Goal: Task Accomplishment & Management: Use online tool/utility

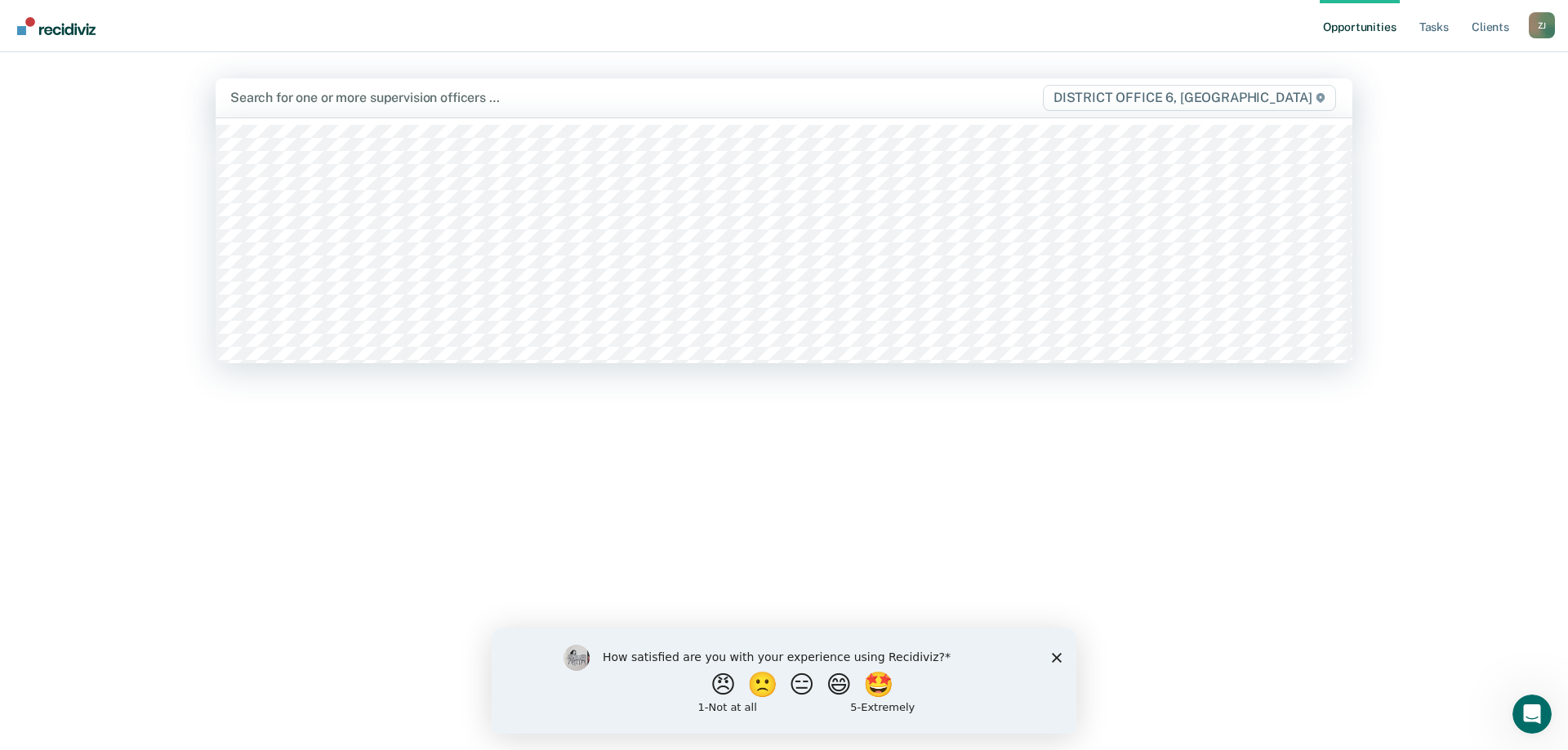
click at [435, 94] on div at bounding box center [617, 97] width 774 height 19
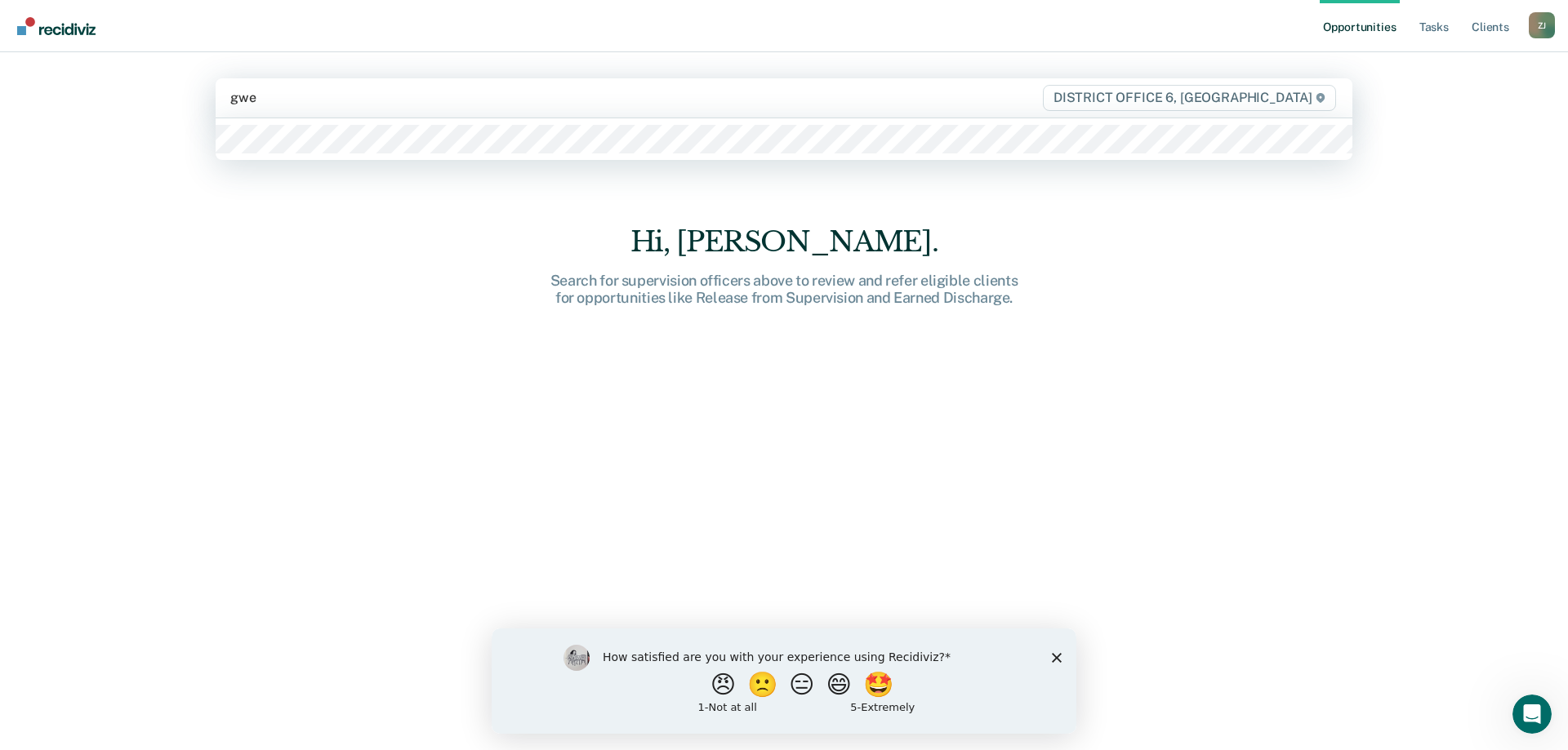
type input "[PERSON_NAME]"
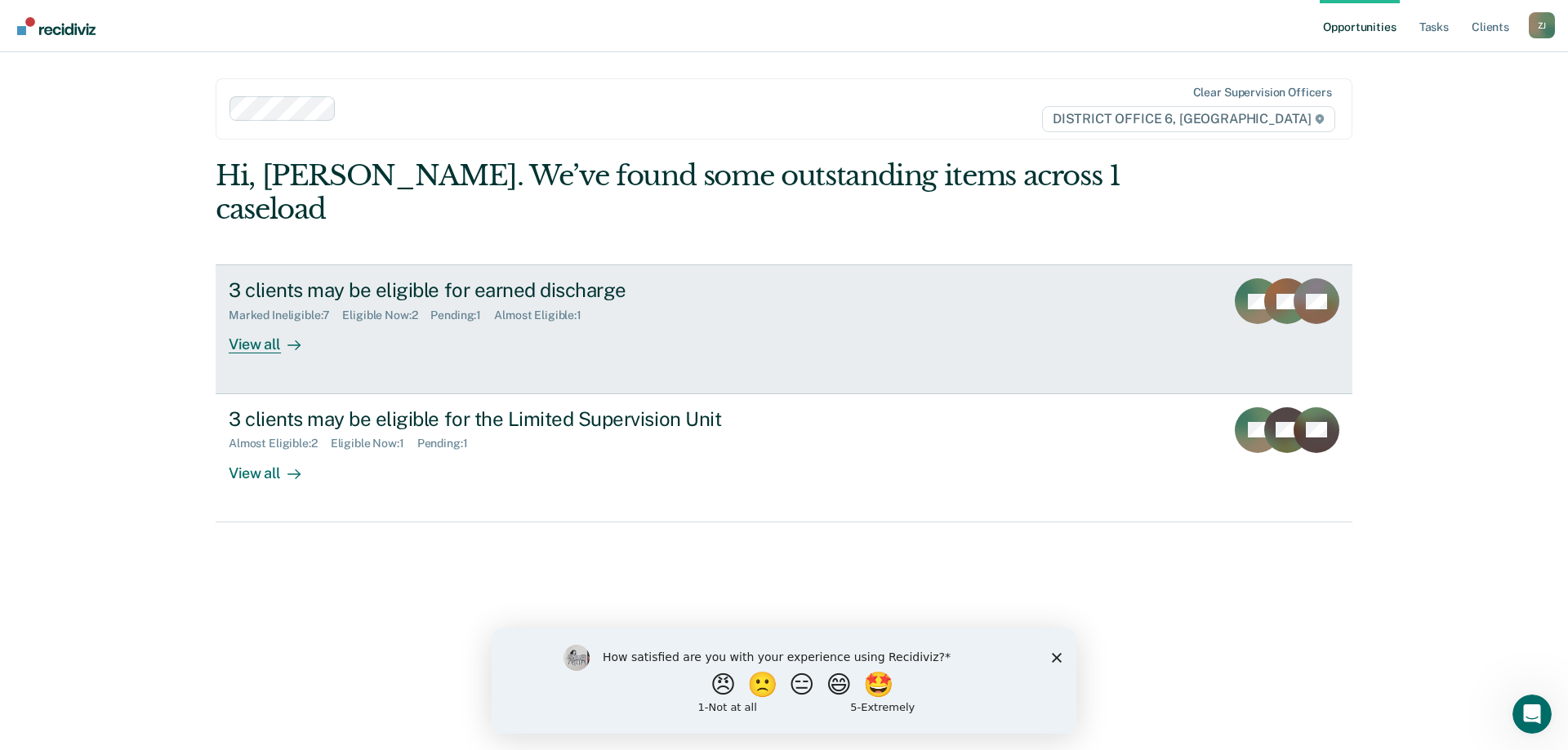
click at [261, 322] on div "View all" at bounding box center [275, 338] width 92 height 32
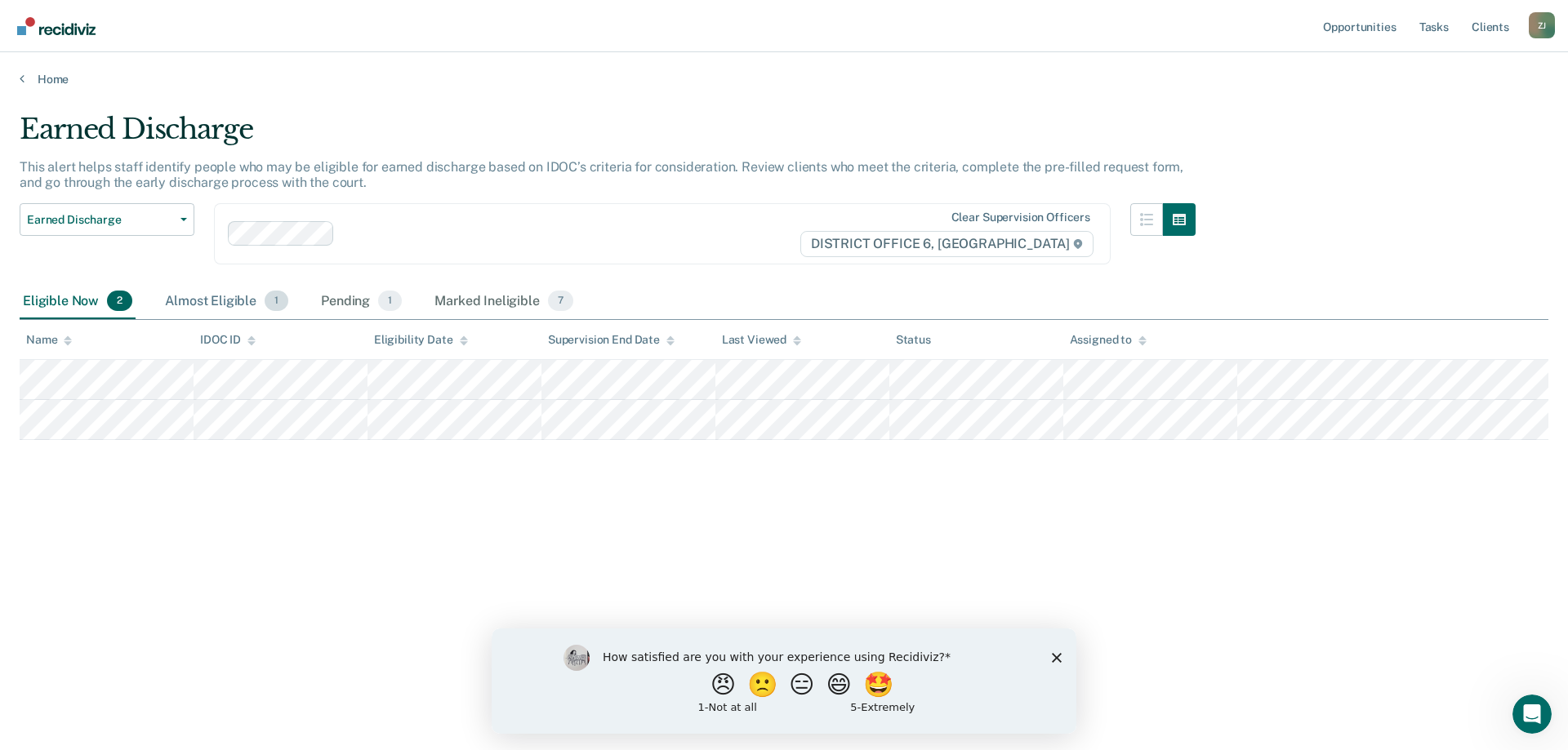
click at [236, 304] on div "Almost Eligible 1" at bounding box center [226, 302] width 130 height 36
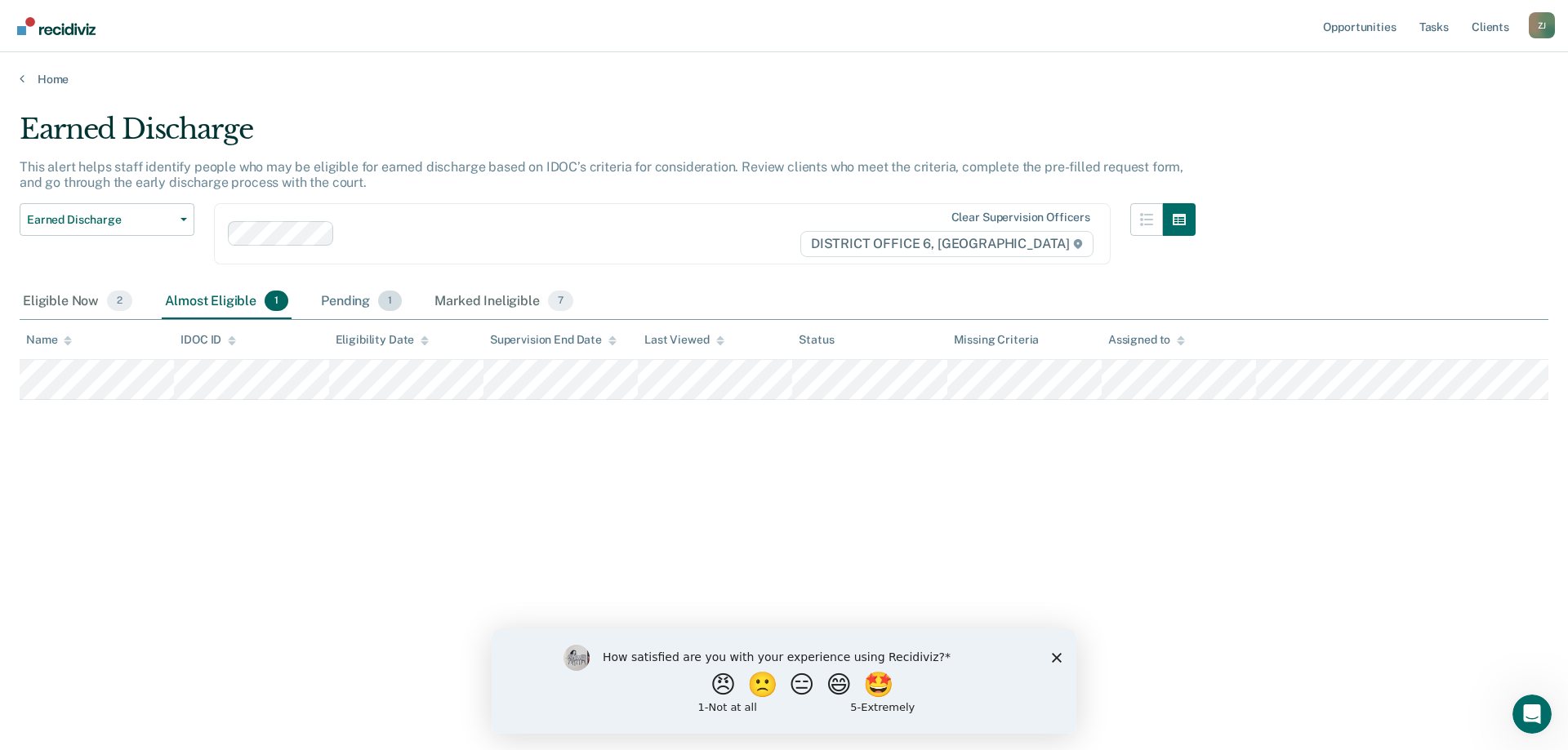
click at [325, 301] on div "Pending 1" at bounding box center [360, 302] width 87 height 36
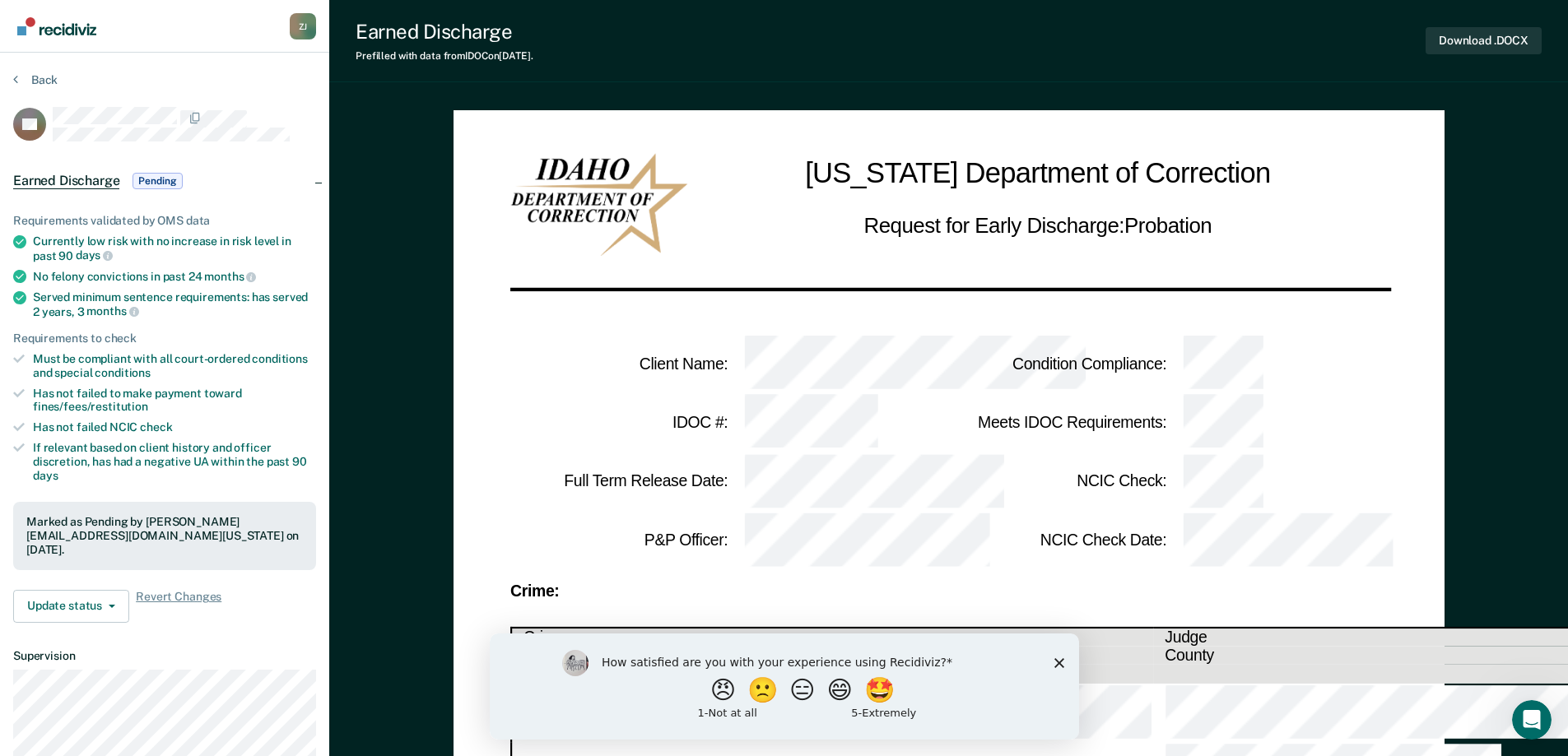
click at [1058, 662] on polygon "Close survey" at bounding box center [1059, 662] width 10 height 10
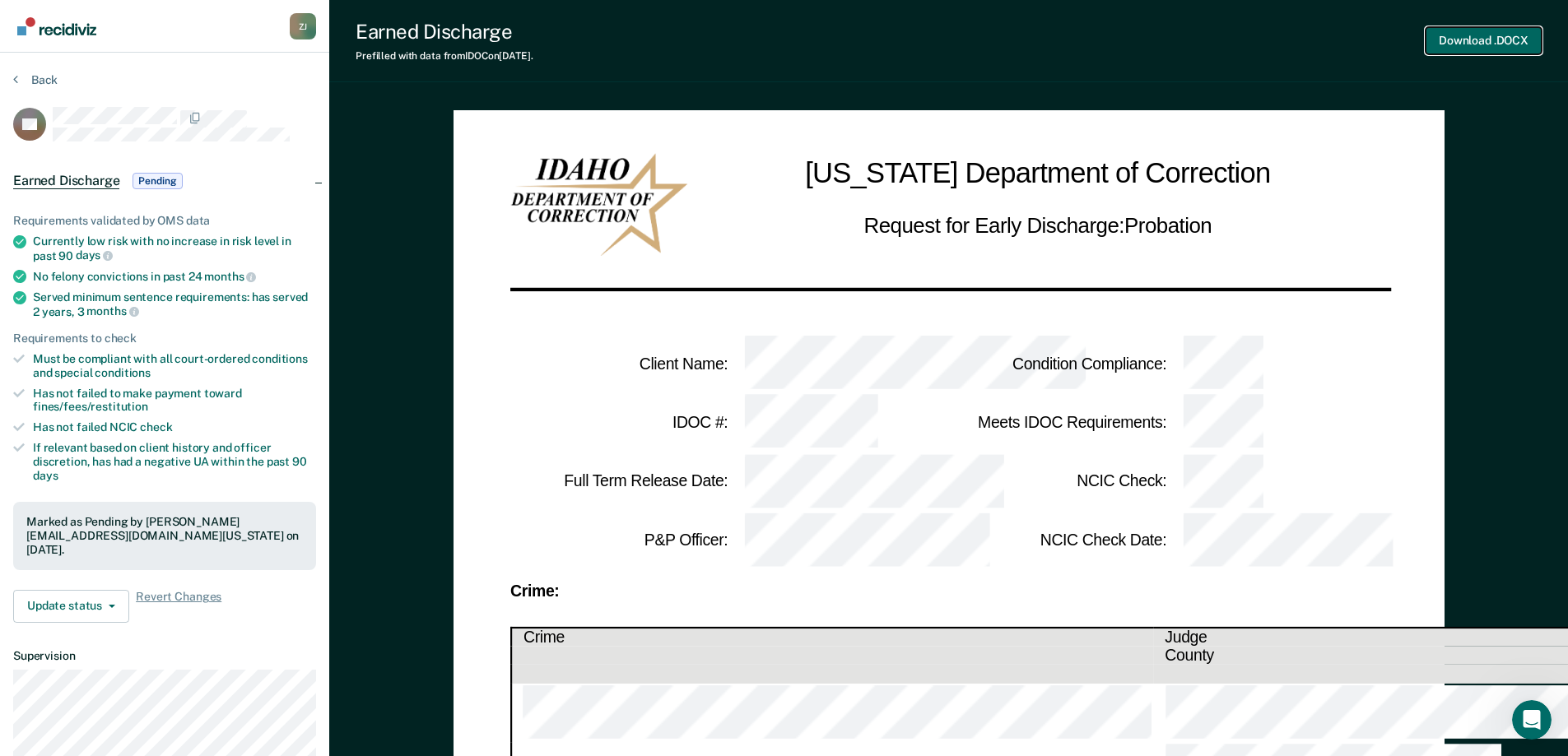
click at [1489, 37] on button "Download .DOCX" at bounding box center [1484, 41] width 116 height 28
